Goal: Task Accomplishment & Management: Use online tool/utility

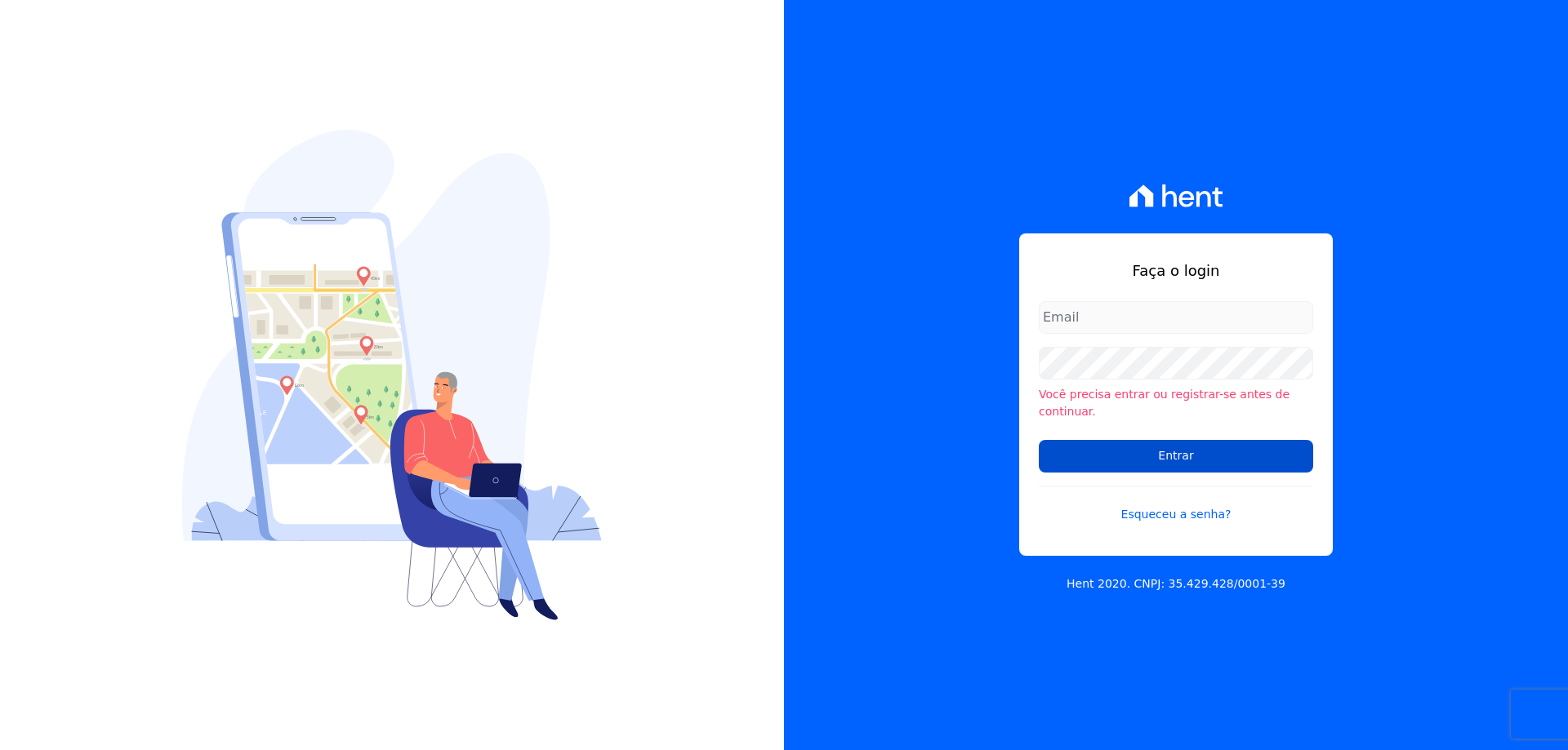
type input "financeiro@vlbarros.com.br"
click at [1160, 444] on input "Entrar" at bounding box center [1176, 456] width 274 height 33
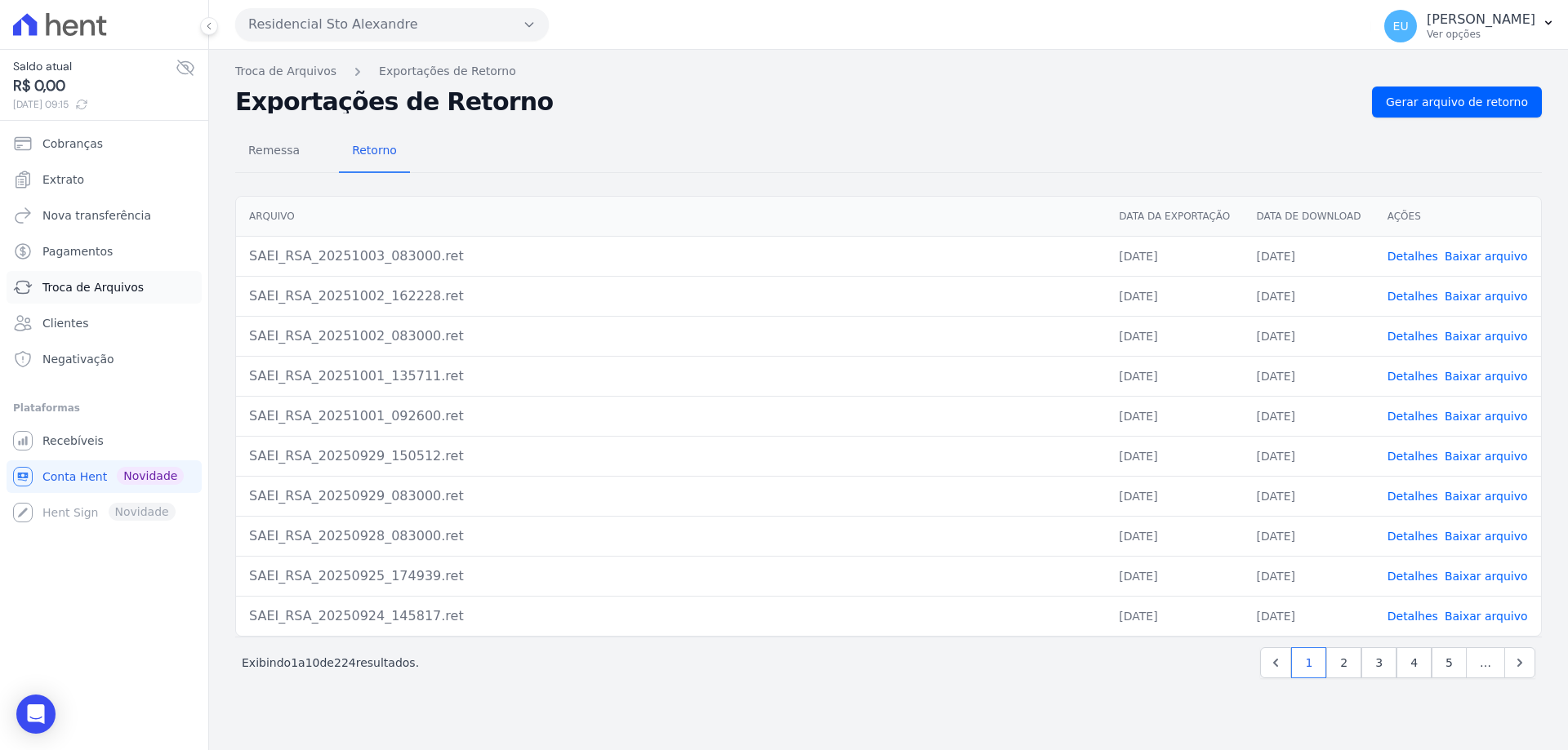
click at [85, 285] on span "Troca de Arquivos" at bounding box center [93, 287] width 101 height 16
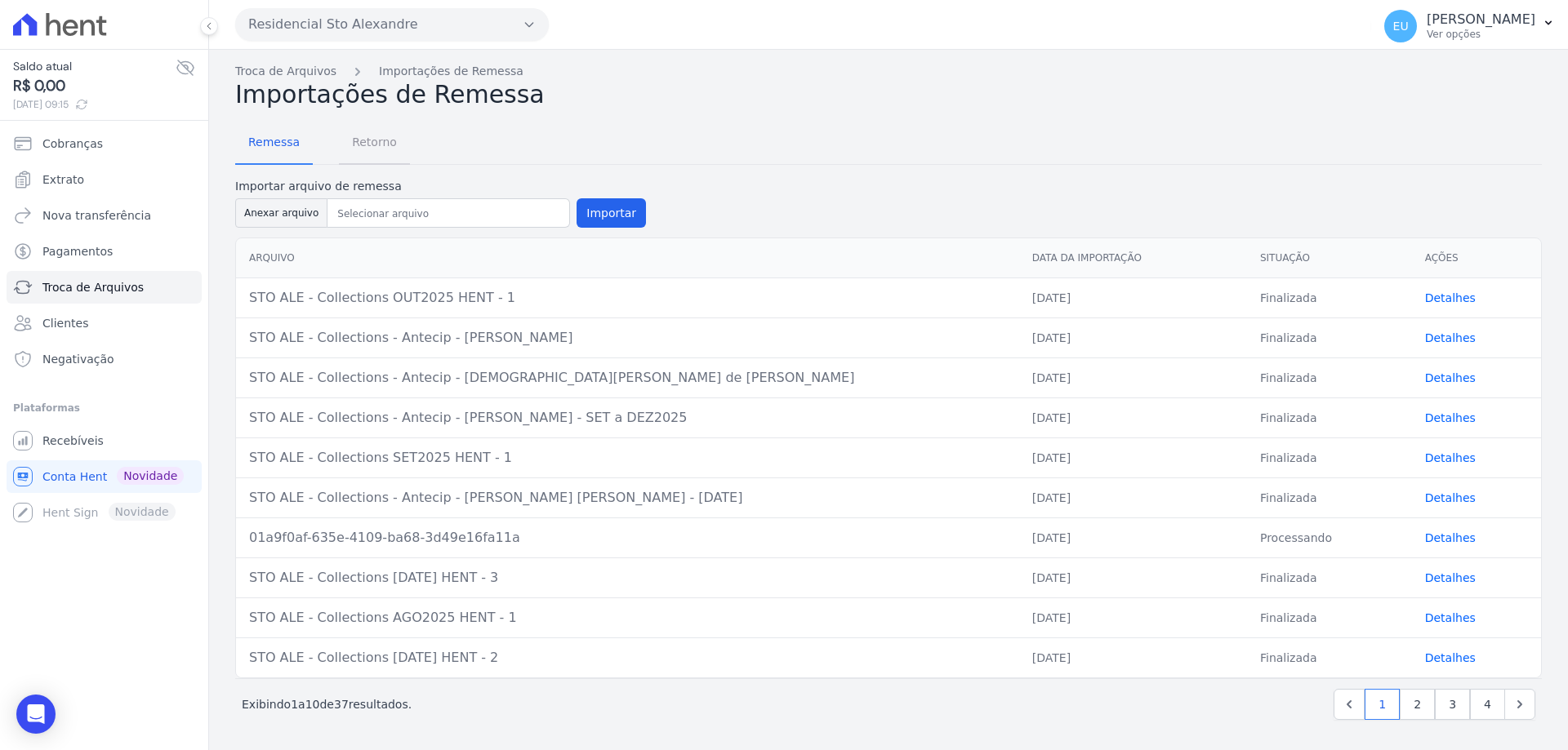
click at [361, 139] on span "Retorno" at bounding box center [375, 142] width 65 height 33
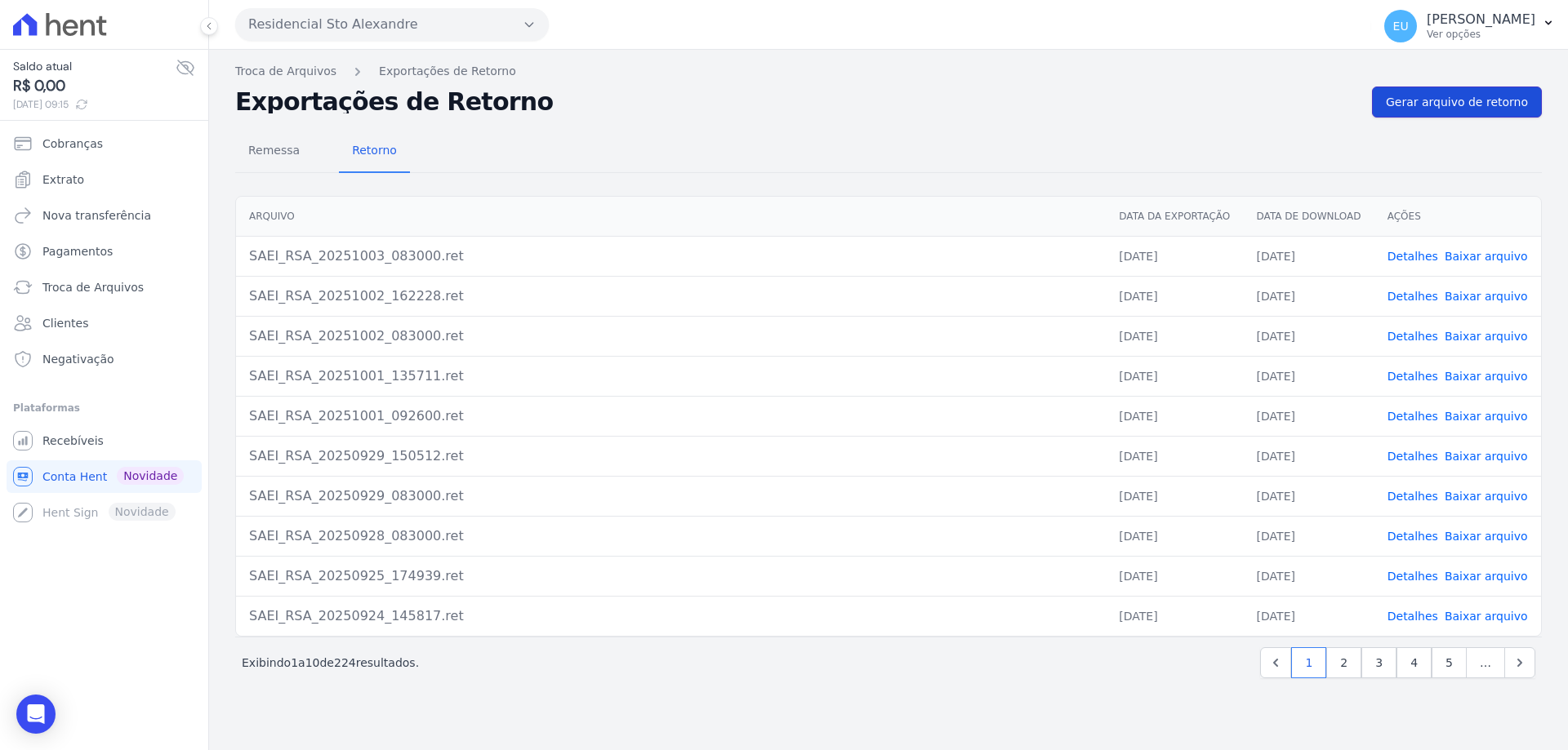
click at [1441, 97] on span "Gerar arquivo de retorno" at bounding box center [1456, 101] width 142 height 16
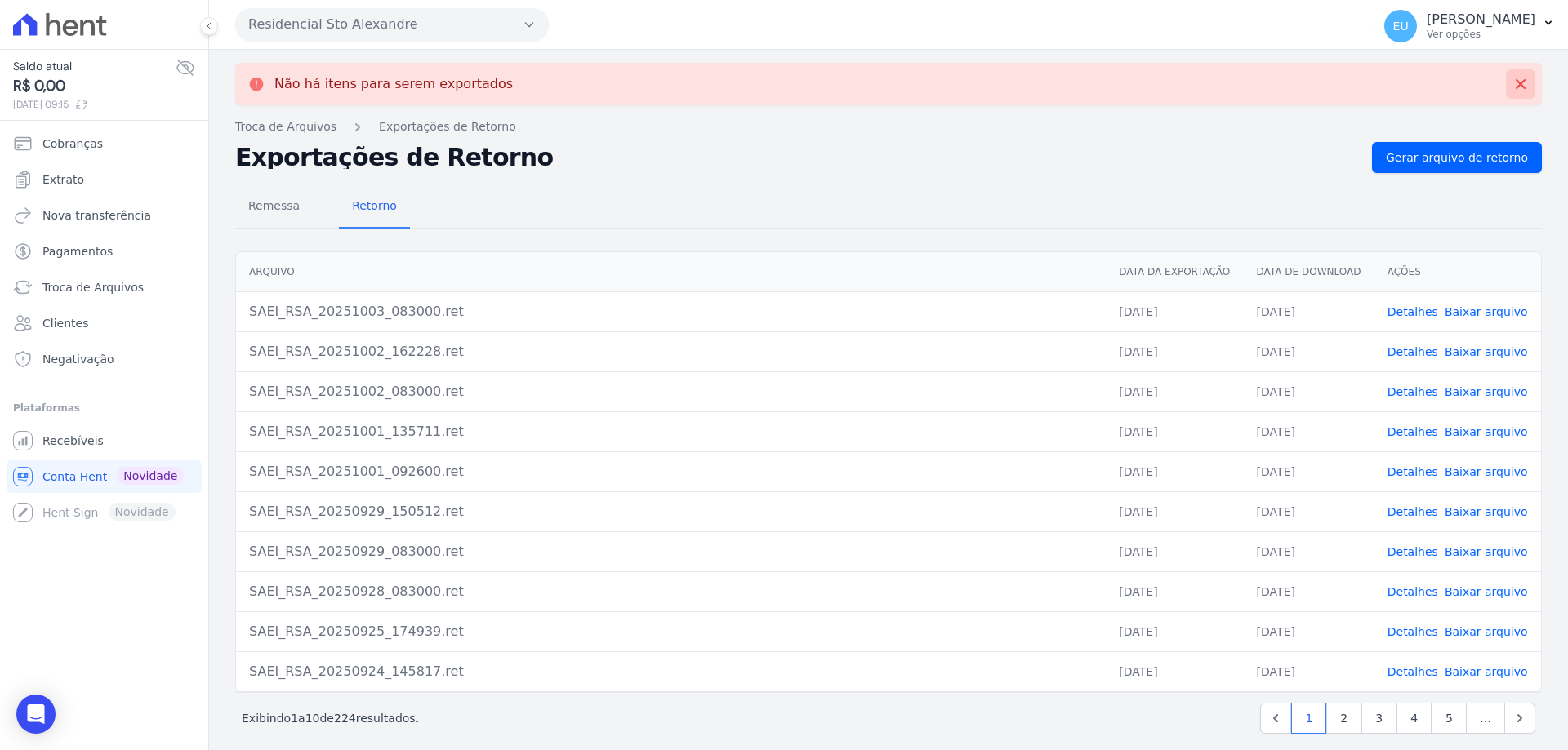
click at [1514, 84] on icon at bounding box center [1520, 84] width 16 height 16
